Goal: Transaction & Acquisition: Subscribe to service/newsletter

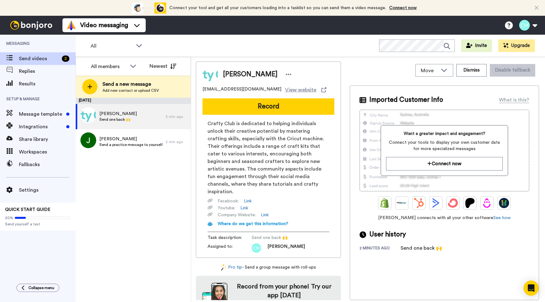
scroll to position [7, 0]
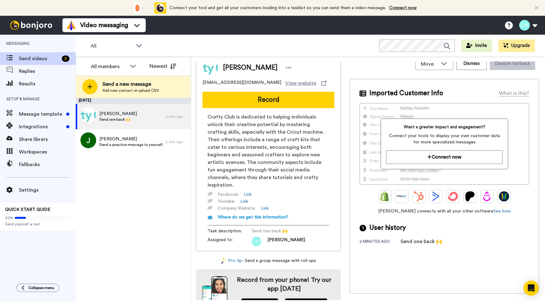
click at [538, 7] on icon at bounding box center [537, 8] width 4 height 6
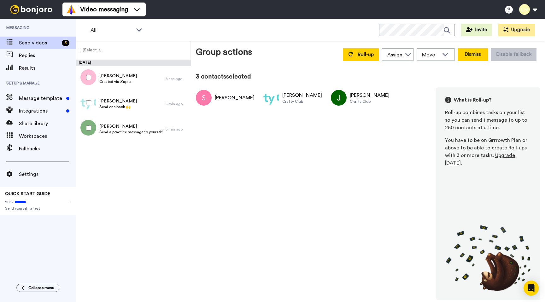
click at [478, 53] on button "Dismiss" at bounding box center [473, 54] width 30 height 13
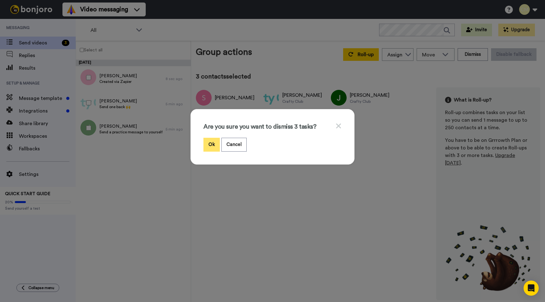
click at [212, 145] on button "Ok" at bounding box center [212, 145] width 16 height 14
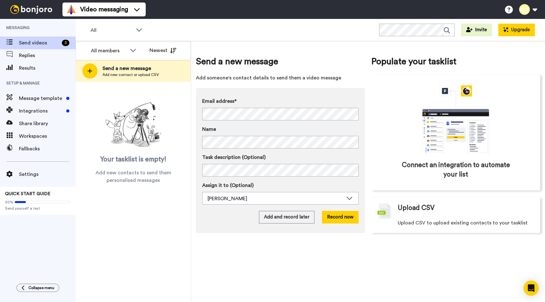
click at [512, 29] on button "Upgrade" at bounding box center [517, 30] width 37 height 13
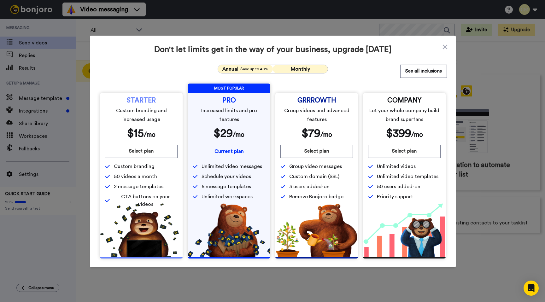
click at [296, 68] on span "Monthly" at bounding box center [300, 69] width 19 height 5
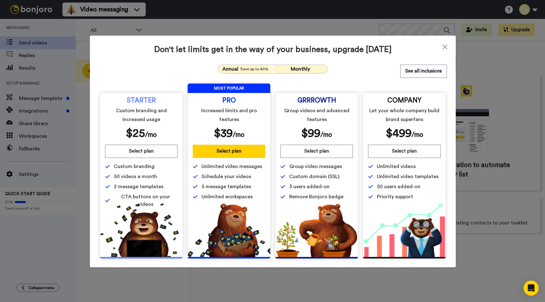
click at [250, 67] on span "Save up to 40%" at bounding box center [255, 69] width 28 height 5
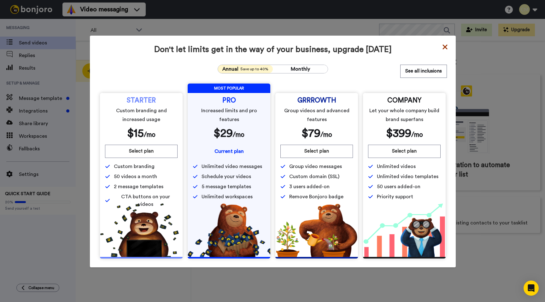
click at [444, 45] on icon at bounding box center [445, 47] width 5 height 5
